Goal: Use online tool/utility

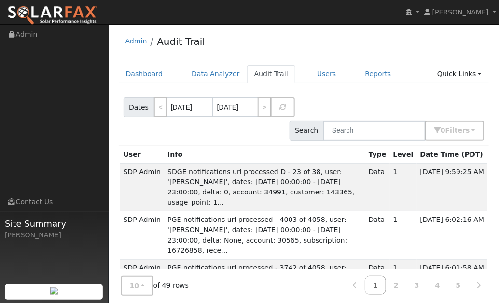
scroll to position [1, 0]
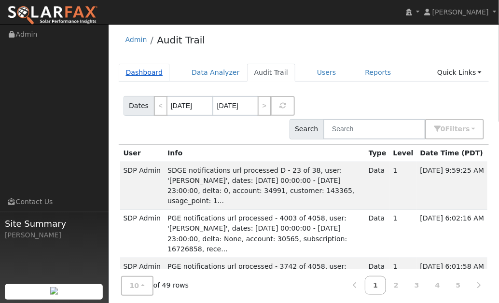
click at [151, 68] on link "Dashboard" at bounding box center [145, 73] width 52 height 18
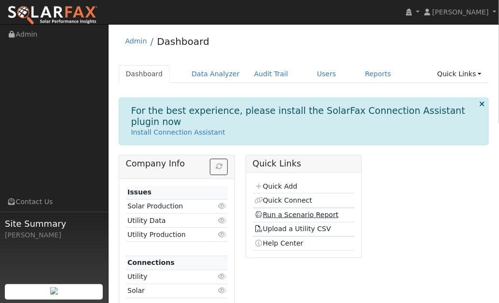
click at [289, 212] on link "Run a Scenario Report" at bounding box center [296, 215] width 84 height 8
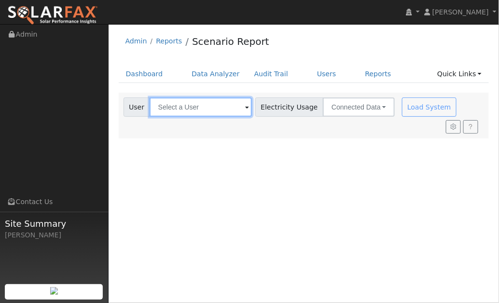
click at [207, 106] on input "text" at bounding box center [200, 106] width 102 height 19
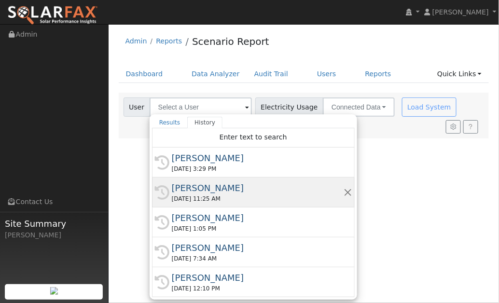
click at [230, 194] on div "[PERSON_NAME]" at bounding box center [258, 187] width 172 height 13
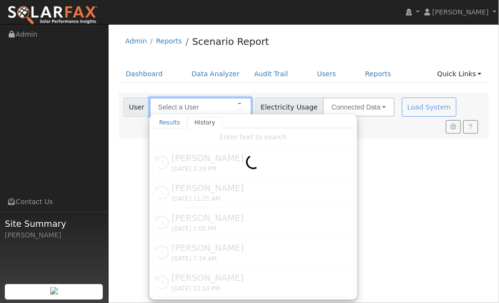
type input "[PERSON_NAME]"
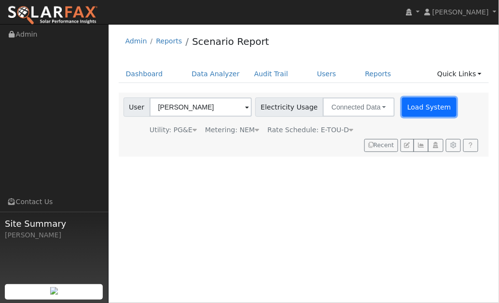
click at [408, 109] on button "Load System" at bounding box center [429, 106] width 55 height 19
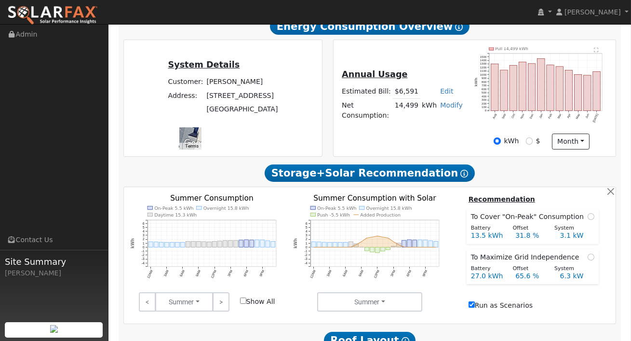
scroll to position [230, 0]
